Goal: Task Accomplishment & Management: Use online tool/utility

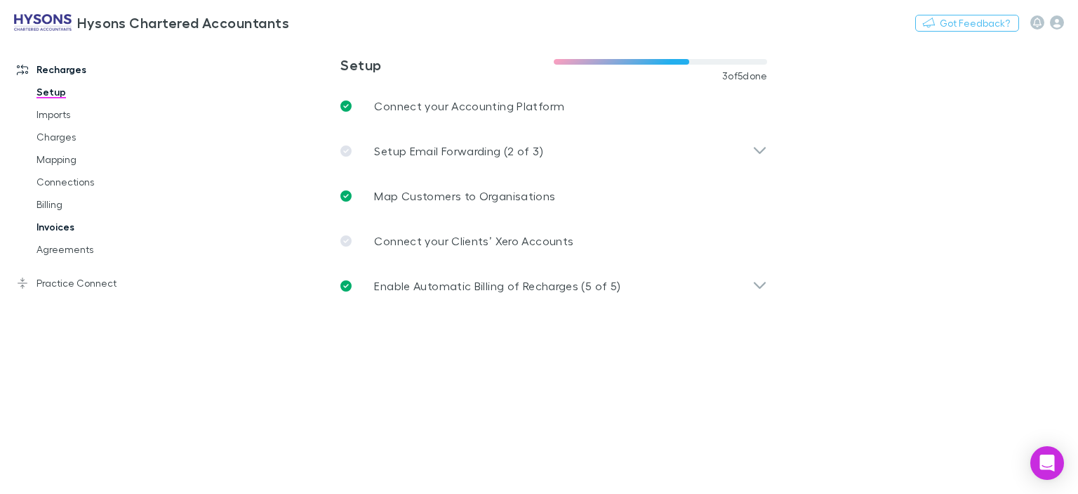
click at [56, 233] on link "Invoices" at bounding box center [102, 227] width 161 height 22
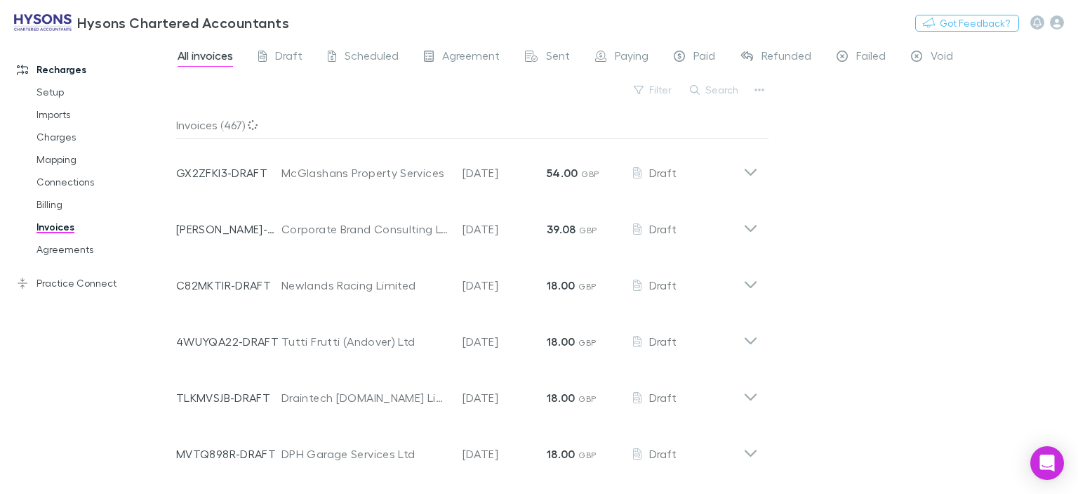
click at [715, 98] on div "Search" at bounding box center [715, 90] width 64 height 20
click at [715, 90] on button "Search" at bounding box center [715, 89] width 64 height 17
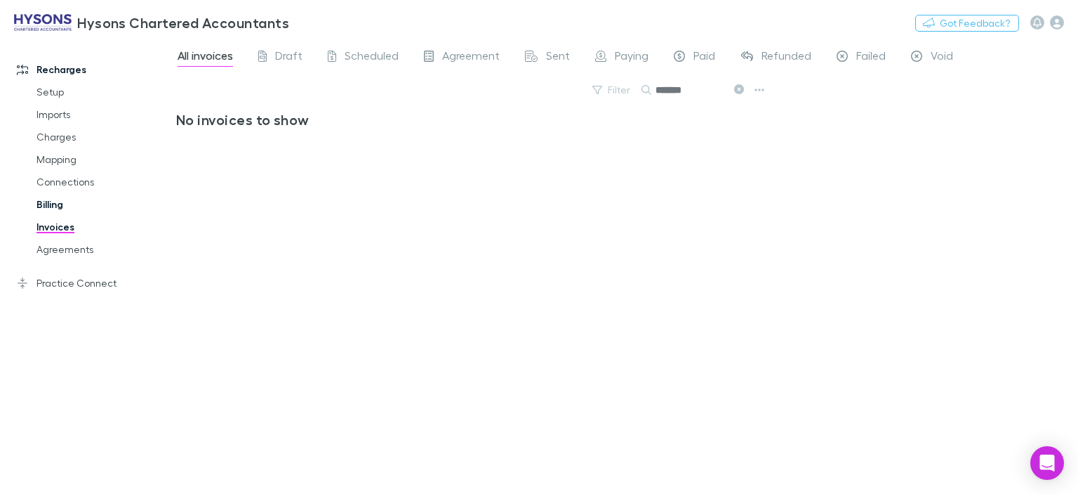
type input "*******"
